Goal: Obtain resource: Download file/media

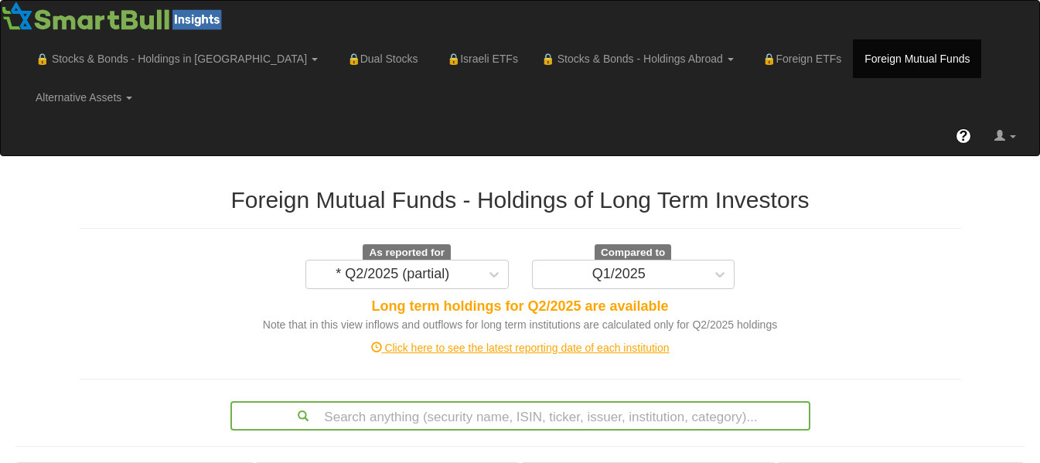
click at [876, 317] on div "Note that in this view inflows and outflows for long term institutions are calc…" at bounding box center [520, 324] width 881 height 15
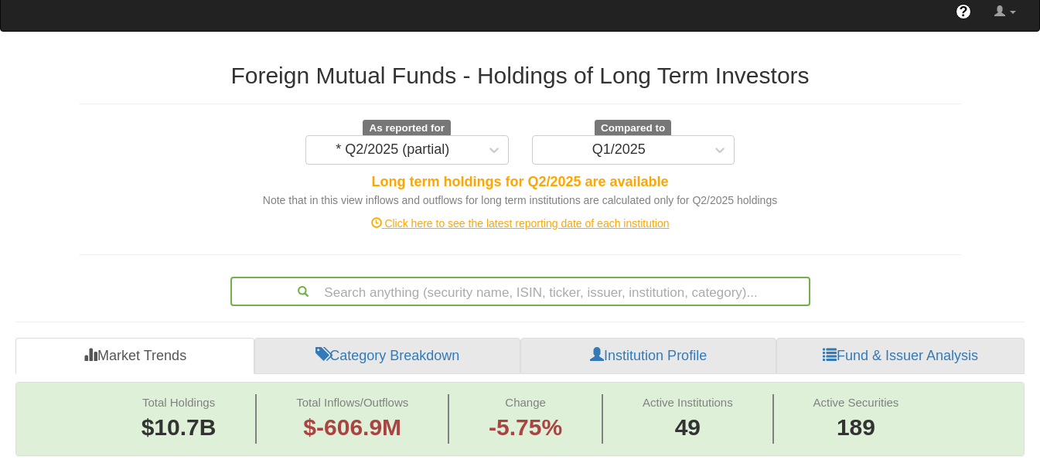
scroll to position [124, 0]
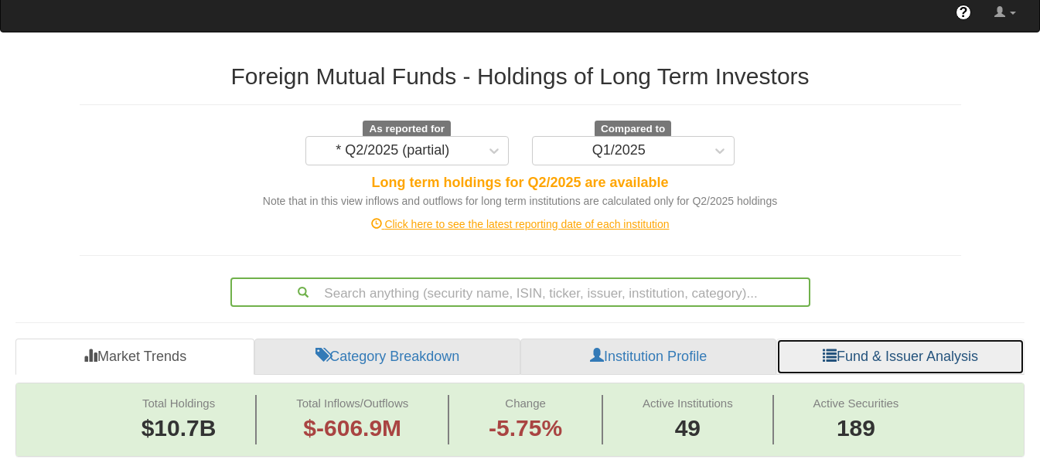
click at [887, 339] on link "Fund & Issuer Analysis" at bounding box center [900, 357] width 248 height 37
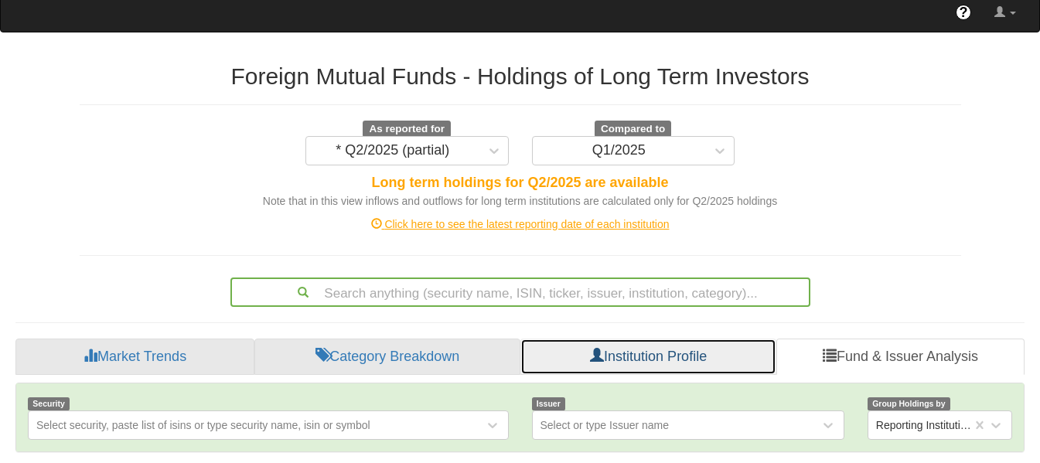
click at [596, 348] on span at bounding box center [597, 355] width 14 height 14
click at [657, 339] on link "Institution Profile" at bounding box center [648, 357] width 256 height 37
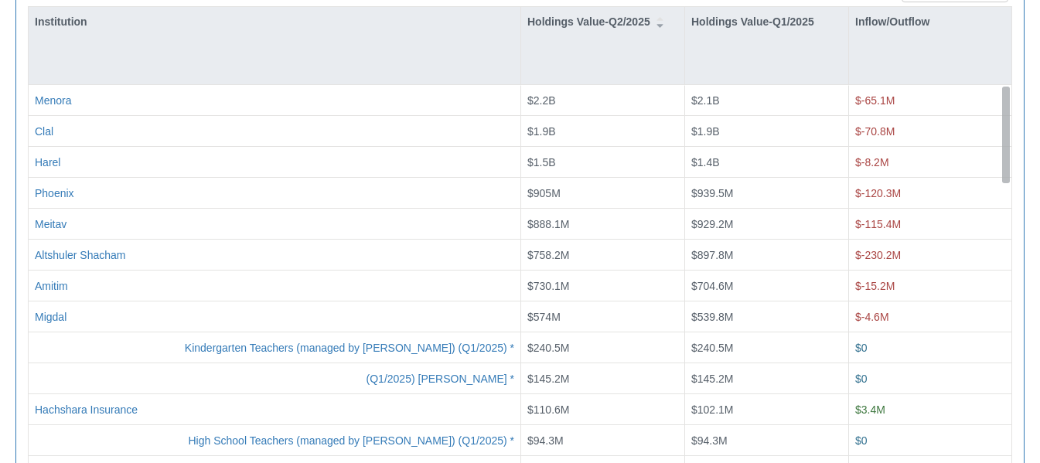
drag, startPoint x: 1007, startPoint y: 89, endPoint x: 1028, endPoint y: -53, distance: 143.0
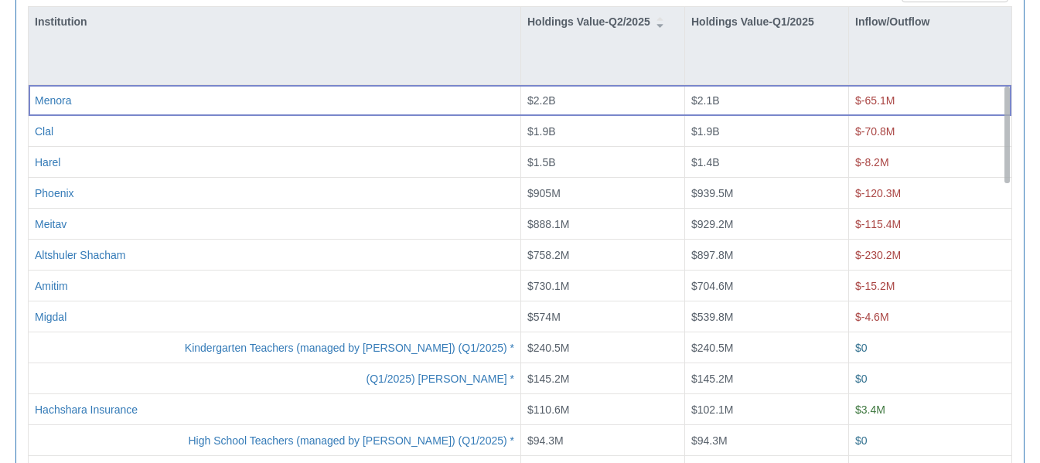
scroll to position [253, 0]
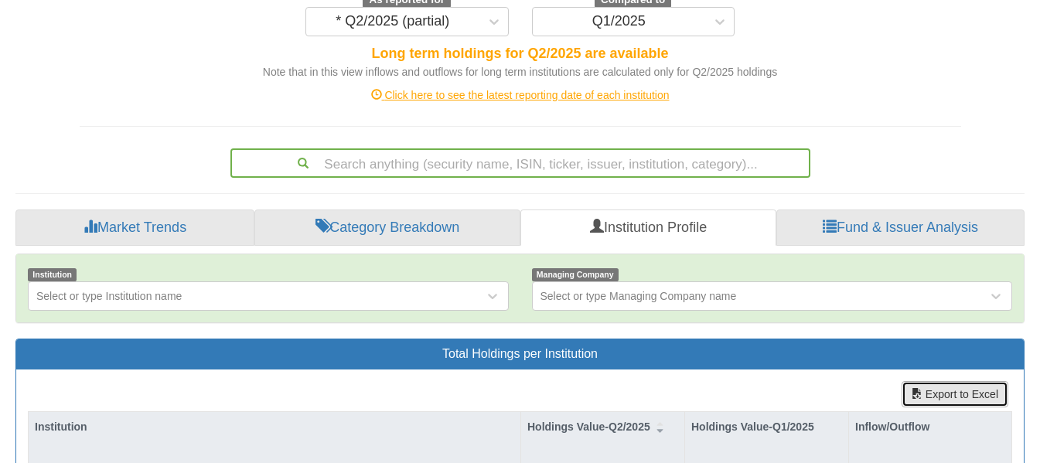
click at [917, 381] on button "Export to Excel" at bounding box center [954, 394] width 107 height 26
